Goal: Information Seeking & Learning: Learn about a topic

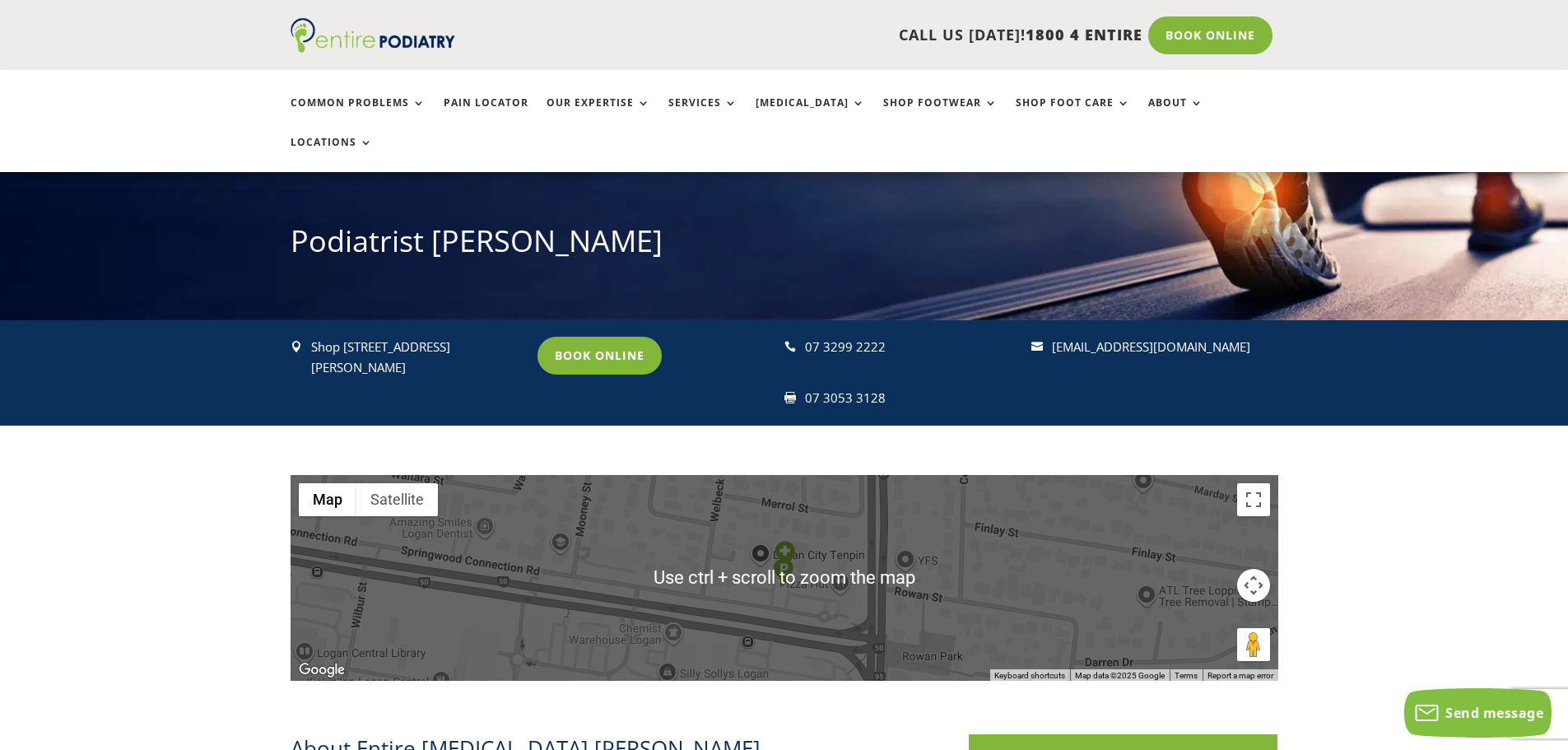
scroll to position [132, 0]
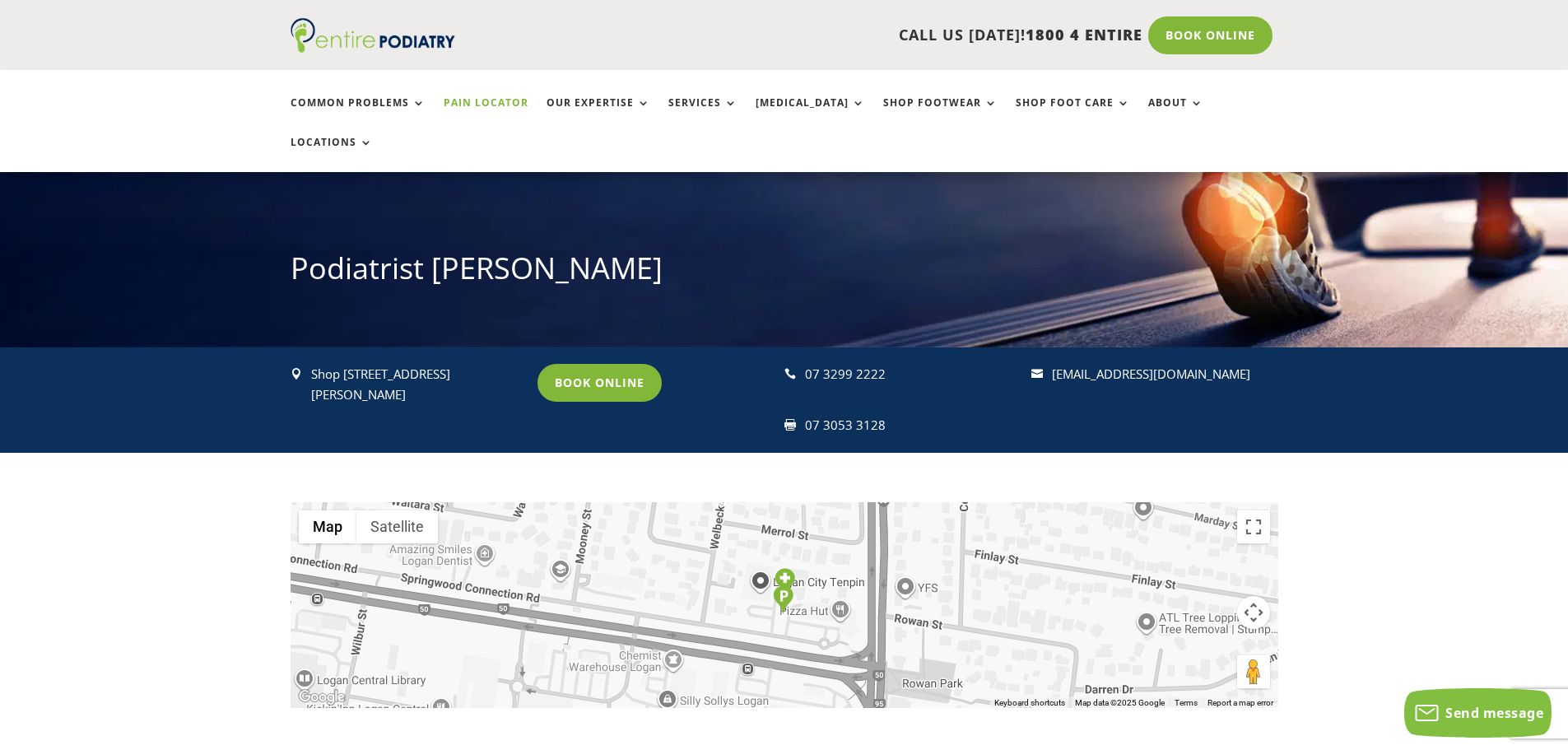
click at [506, 101] on link "Pain Locator" at bounding box center [486, 114] width 85 height 35
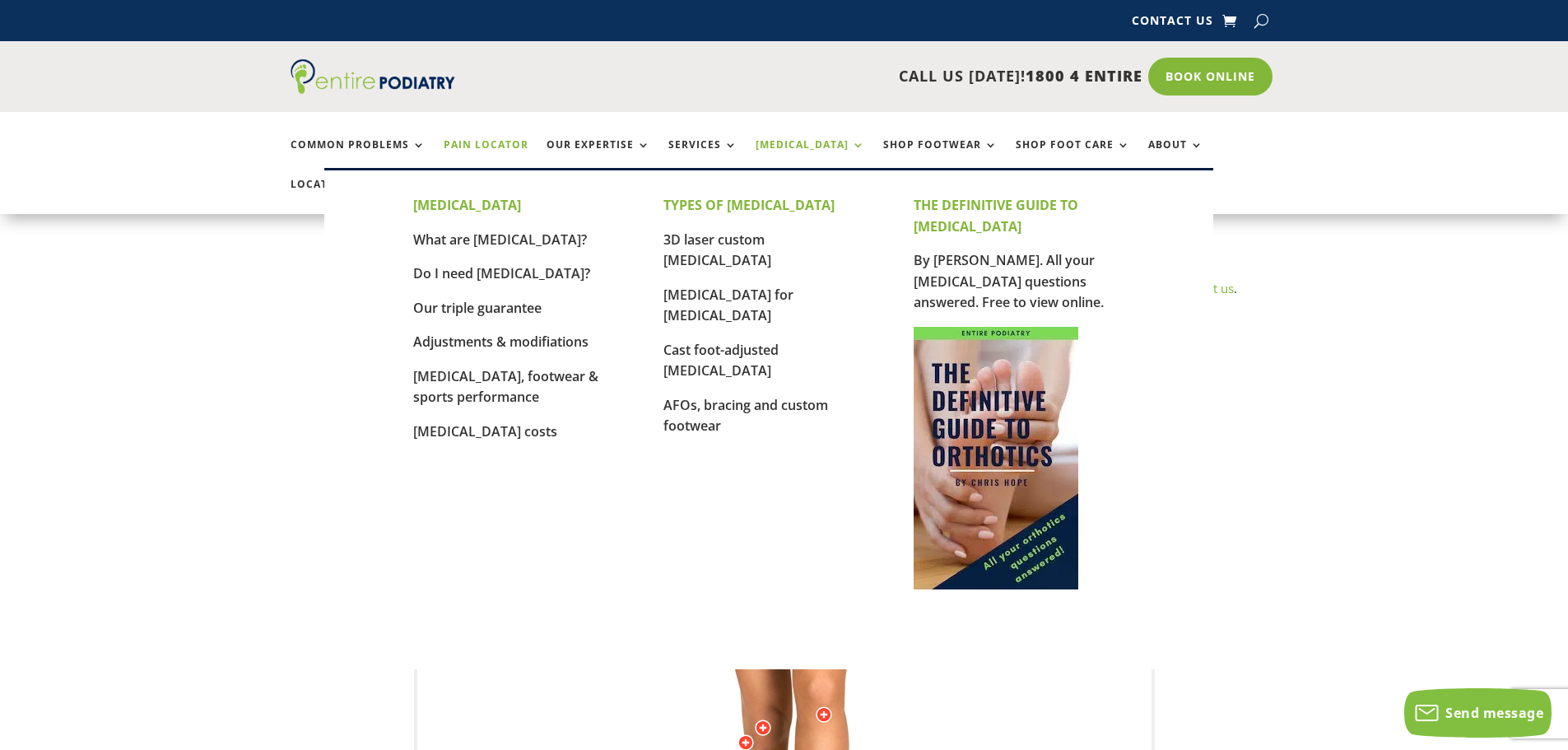
click at [807, 144] on link "[MEDICAL_DATA]" at bounding box center [810, 156] width 109 height 35
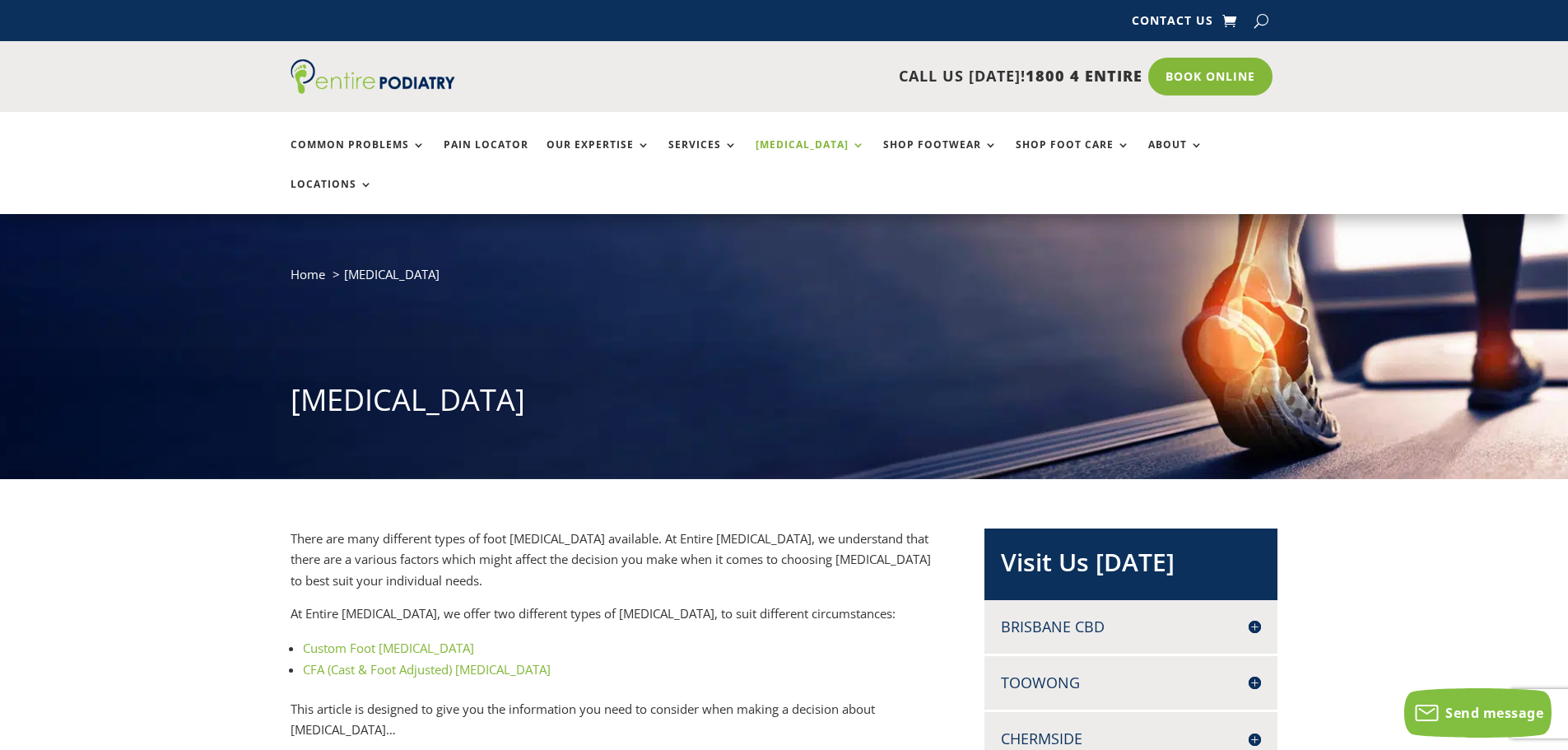
click at [365, 640] on link "Custom Foot Orthotics" at bounding box center [389, 647] width 171 height 16
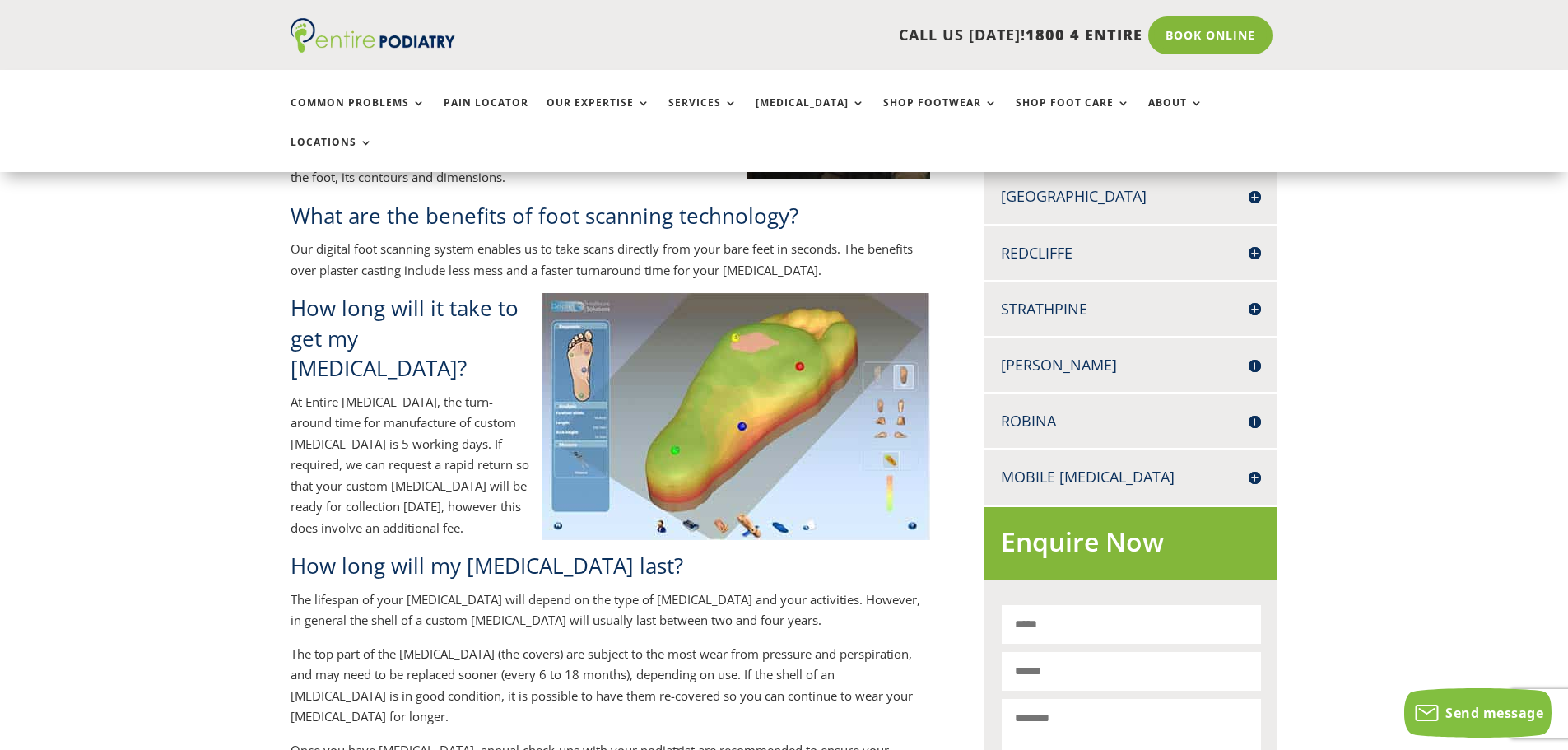
scroll to position [523, 0]
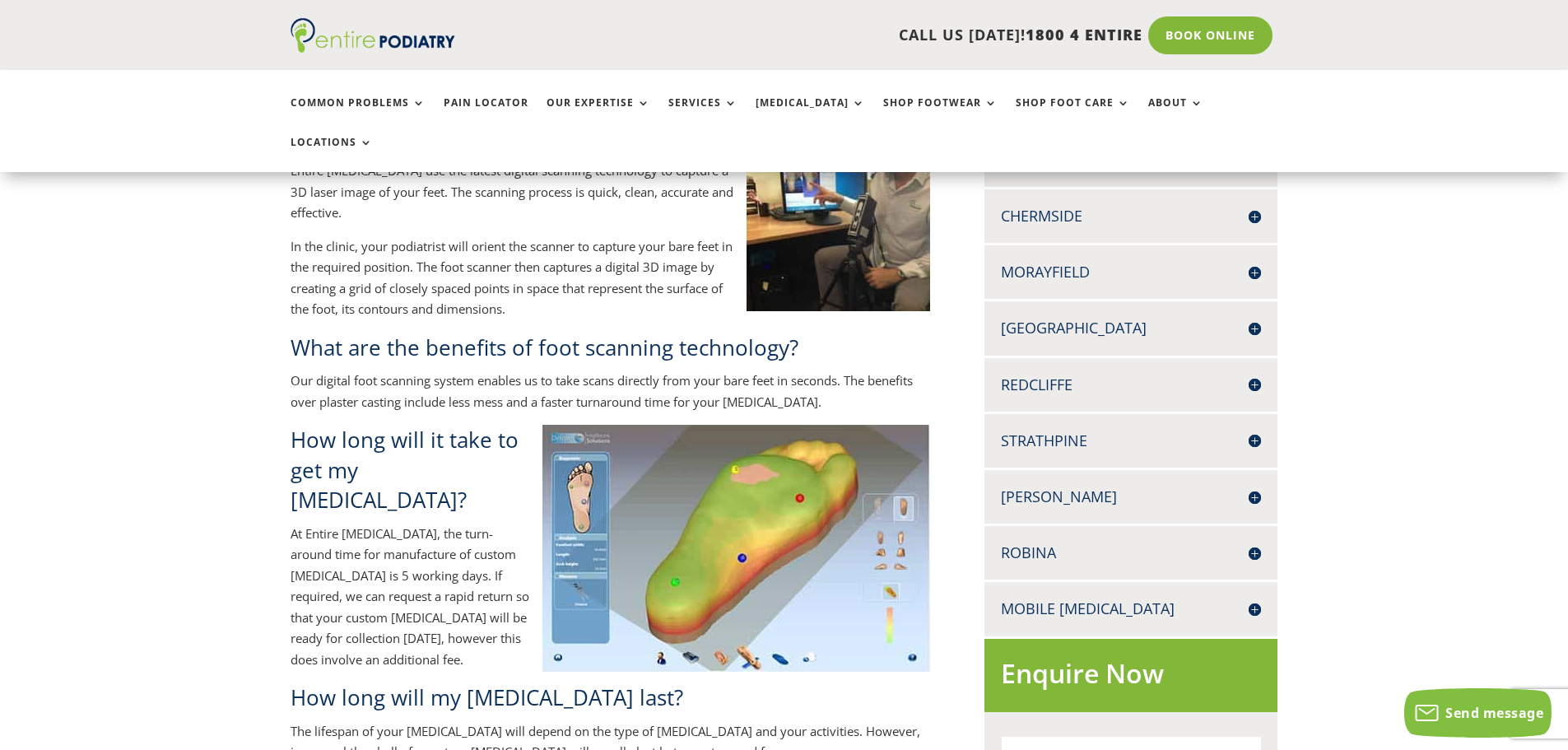
click at [1040, 487] on h4 "[PERSON_NAME]" at bounding box center [1132, 497] width 261 height 21
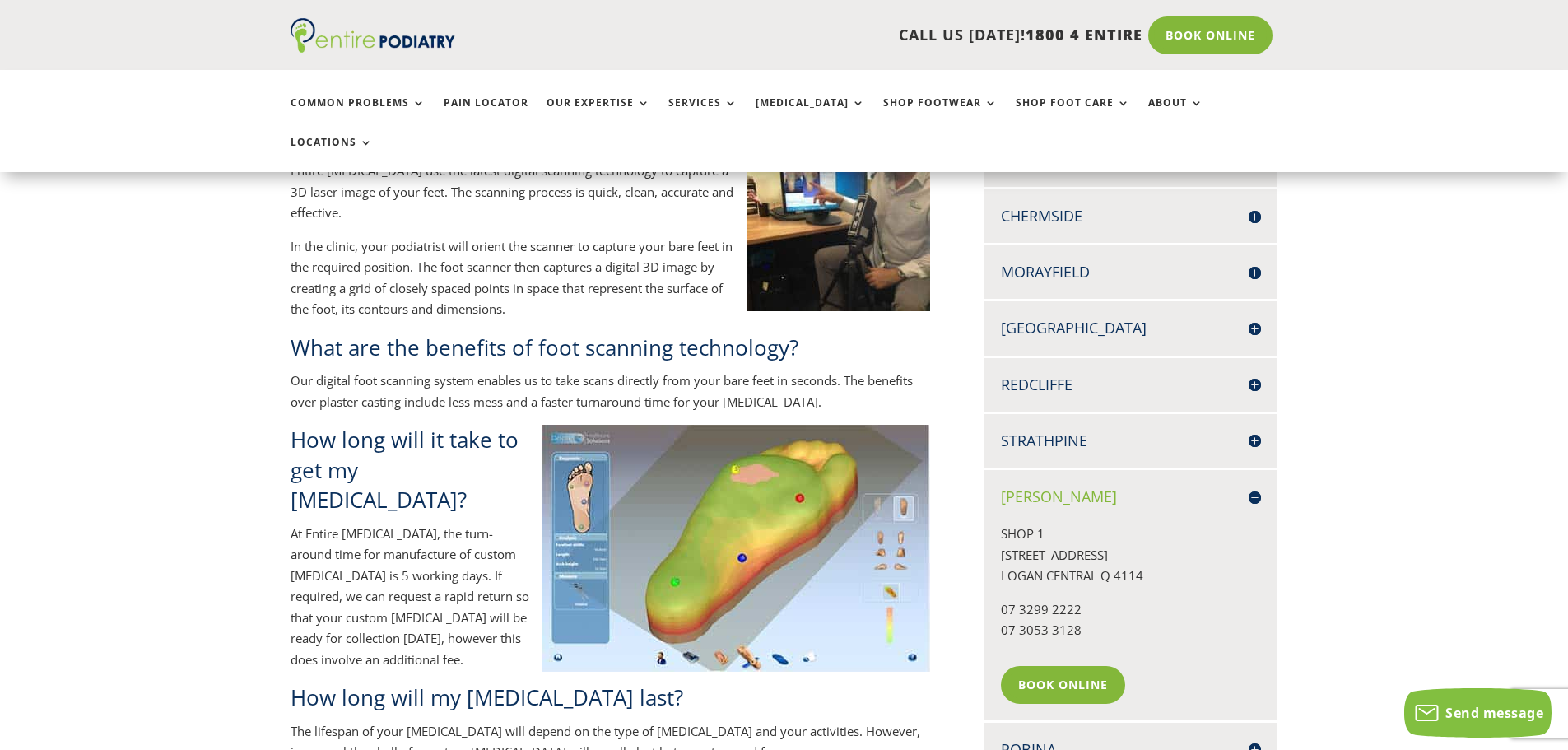
click at [1038, 487] on h4 "[PERSON_NAME]" at bounding box center [1132, 497] width 261 height 21
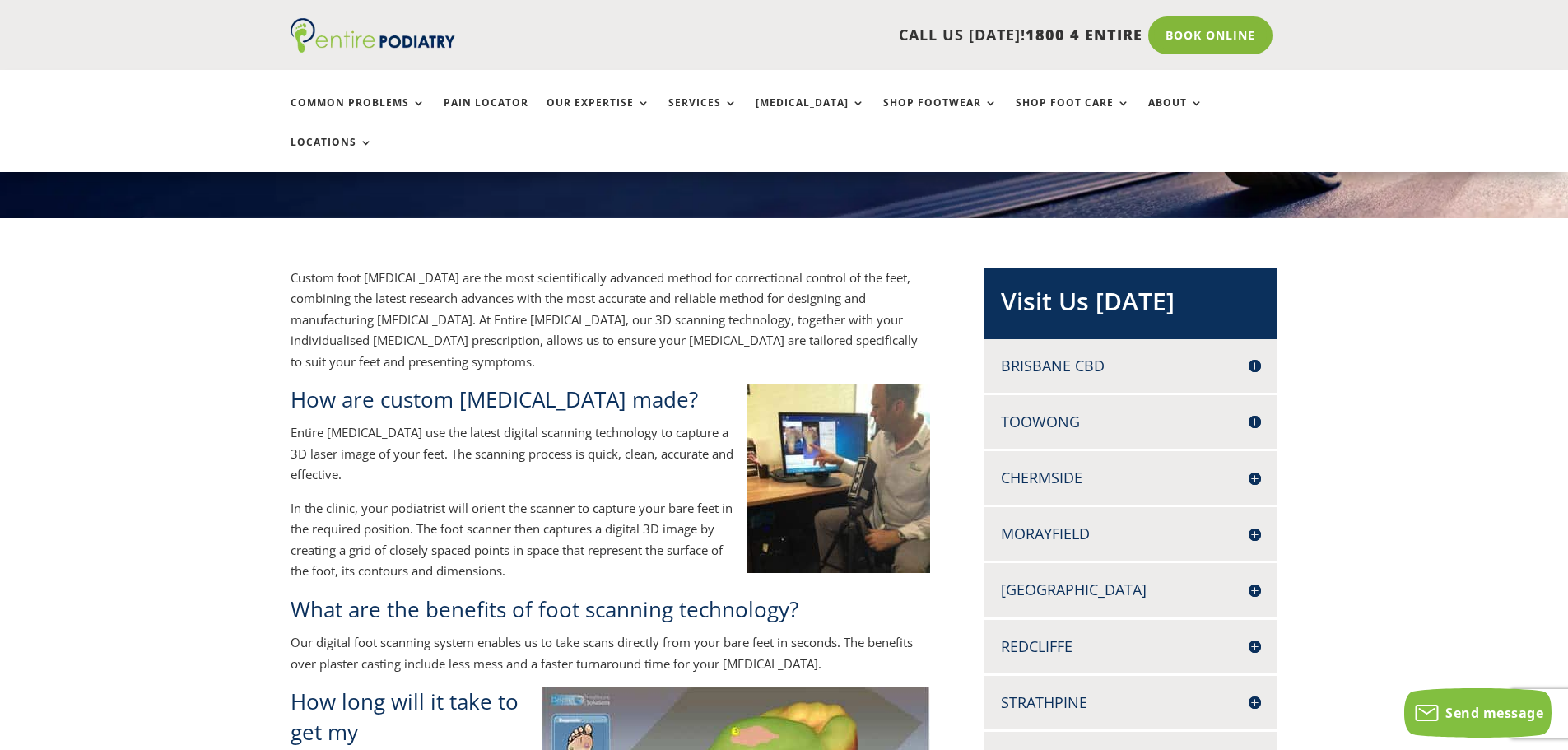
scroll to position [260, 0]
